Goal: Task Accomplishment & Management: Manage account settings

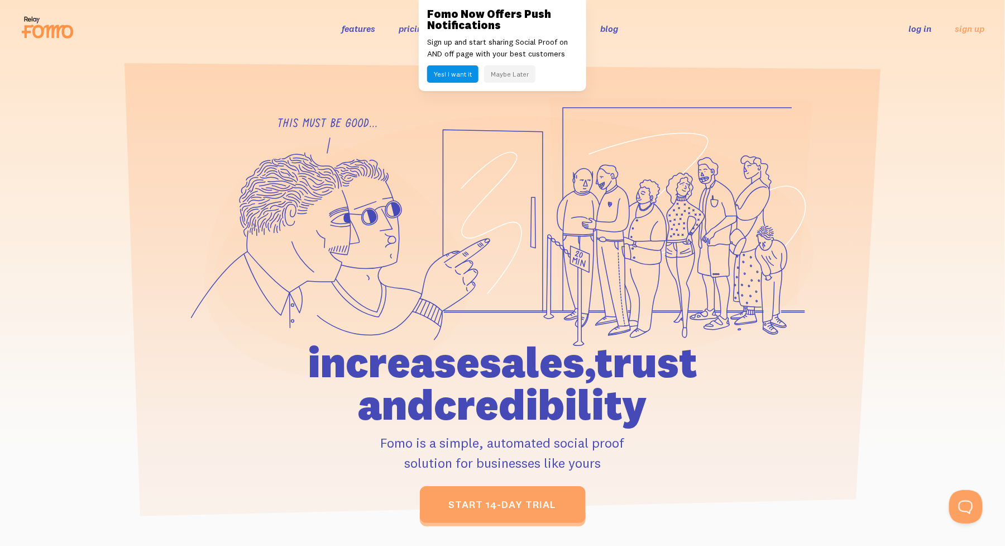
click at [917, 28] on link "log in" at bounding box center [920, 28] width 23 height 11
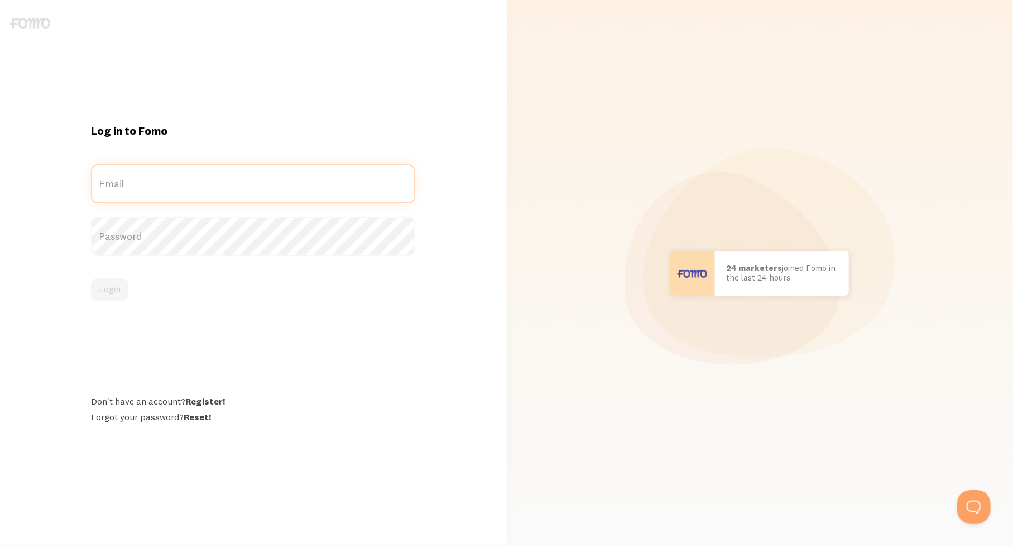
type input "admin@hydrologystudio.com"
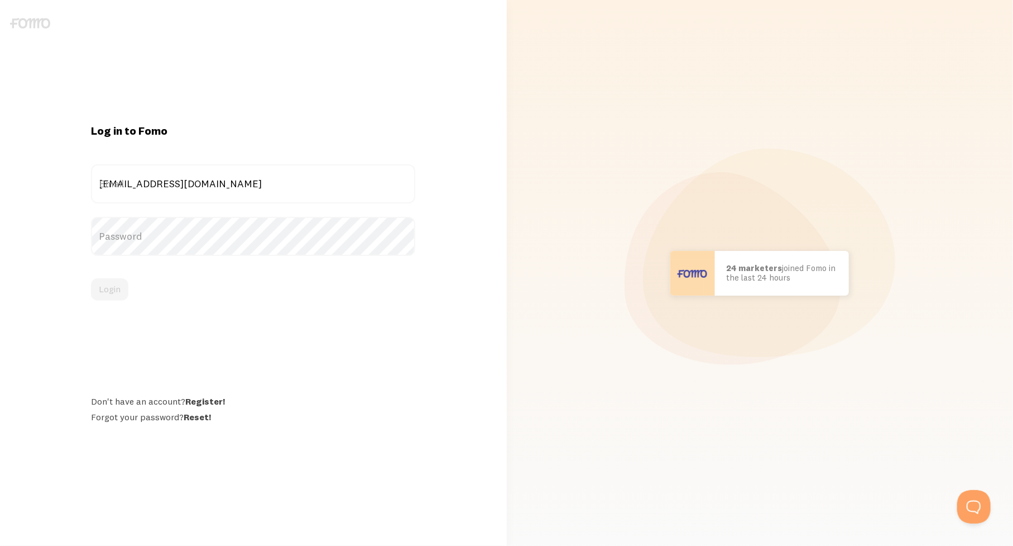
click at [176, 319] on div "Log in to Fomo admin@hydrologystudio.com Email Password Login Don't have an acc…" at bounding box center [253, 272] width 338 height 299
click at [110, 289] on button "Login" at bounding box center [109, 289] width 37 height 22
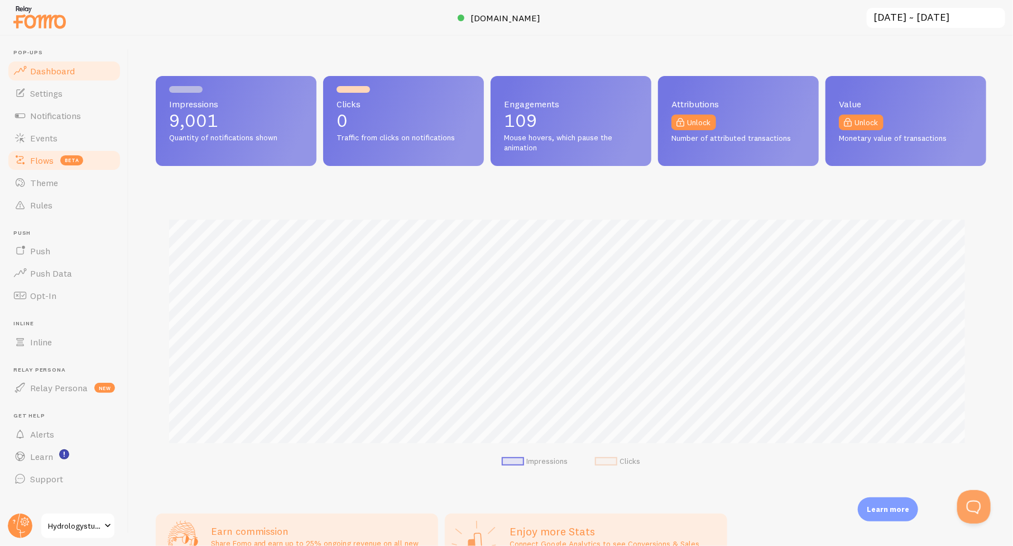
scroll to position [558063, 557534]
click at [47, 136] on span "Events" at bounding box center [43, 137] width 27 height 11
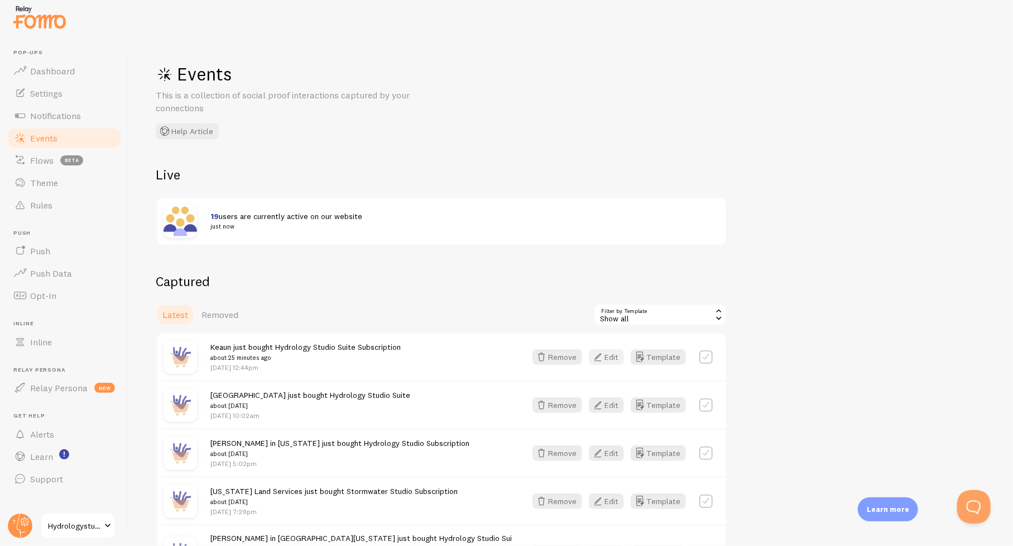
click at [609, 353] on button "Edit" at bounding box center [606, 357] width 35 height 16
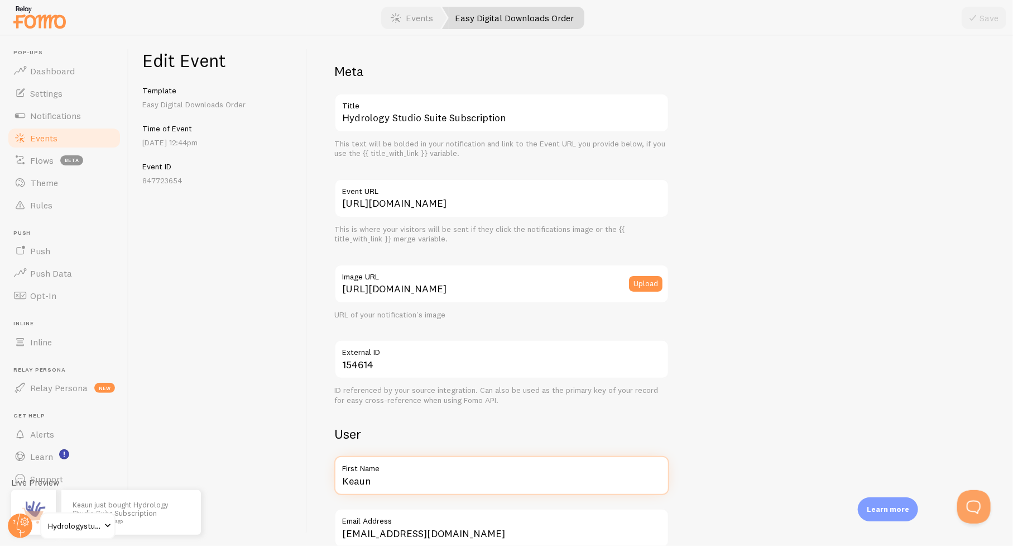
drag, startPoint x: 422, startPoint y: 491, endPoint x: 330, endPoint y: 490, distance: 92.1
click at [330, 490] on div "Meta Hydrology Studio Suite Subscription Title This text will be bolded in your…" at bounding box center [661, 291] width 706 height 510
drag, startPoint x: 363, startPoint y: 486, endPoint x: 356, endPoint y: 487, distance: 6.9
paste input "Davison Engineering"
type input "Davison Engineering"
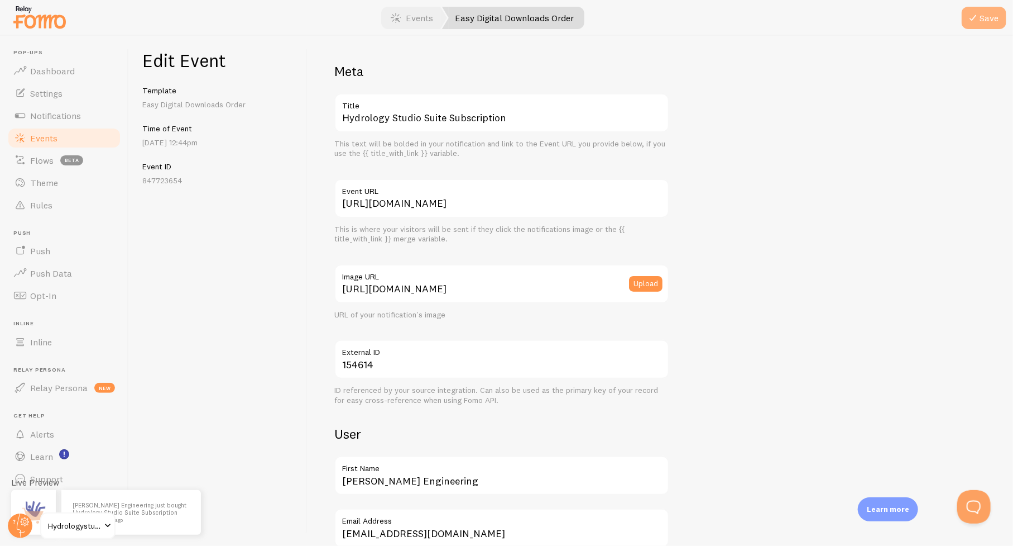
click at [991, 18] on button "Save" at bounding box center [984, 18] width 45 height 22
click at [46, 137] on span "Events" at bounding box center [43, 137] width 27 height 11
